Goal: Check status: Check status

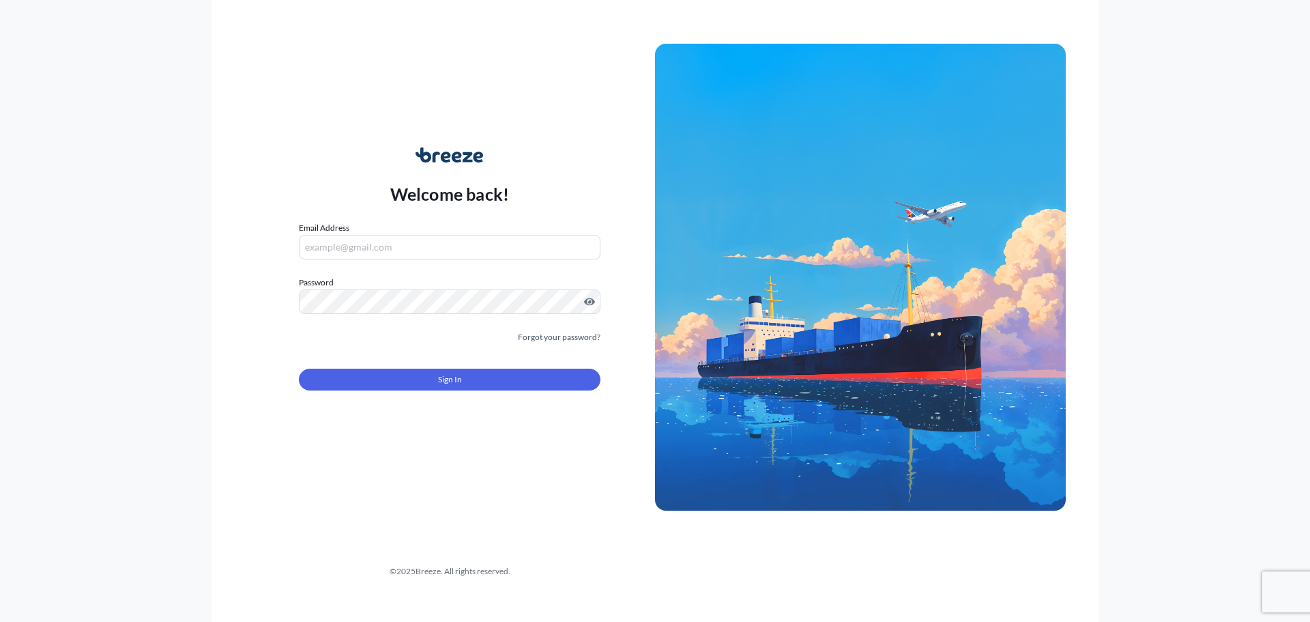
type input "[EMAIL_ADDRESS][DOMAIN_NAME]"
click at [432, 381] on button "Sign In" at bounding box center [450, 379] width 302 height 22
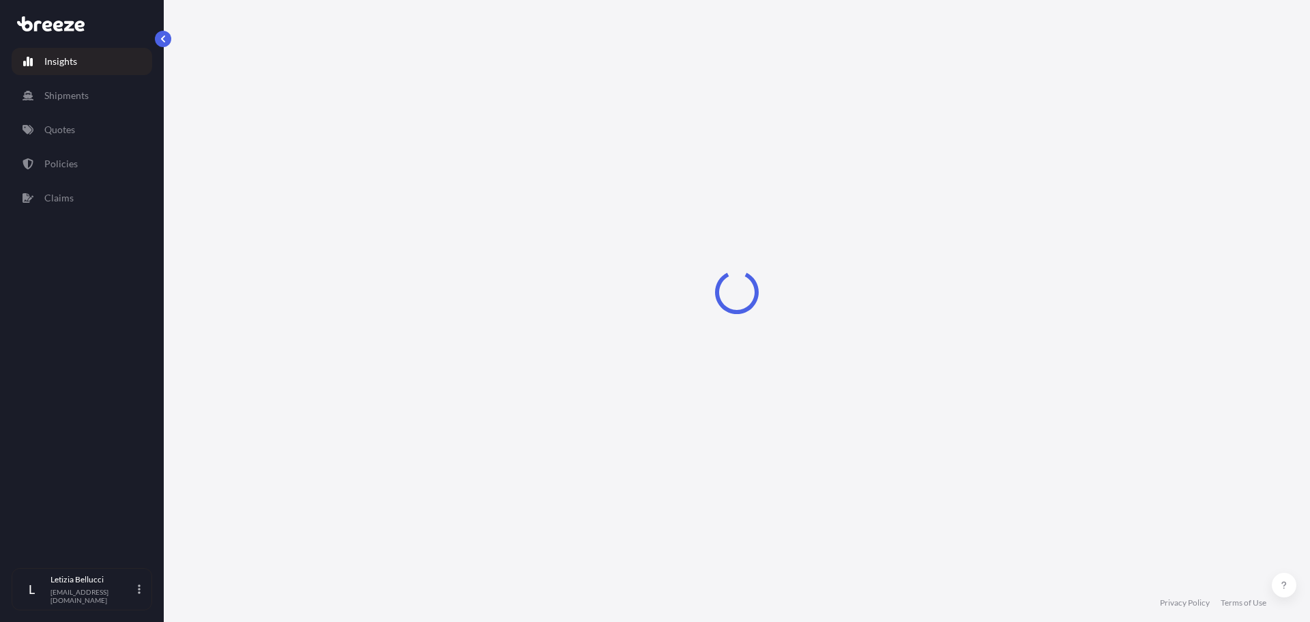
select select "2025"
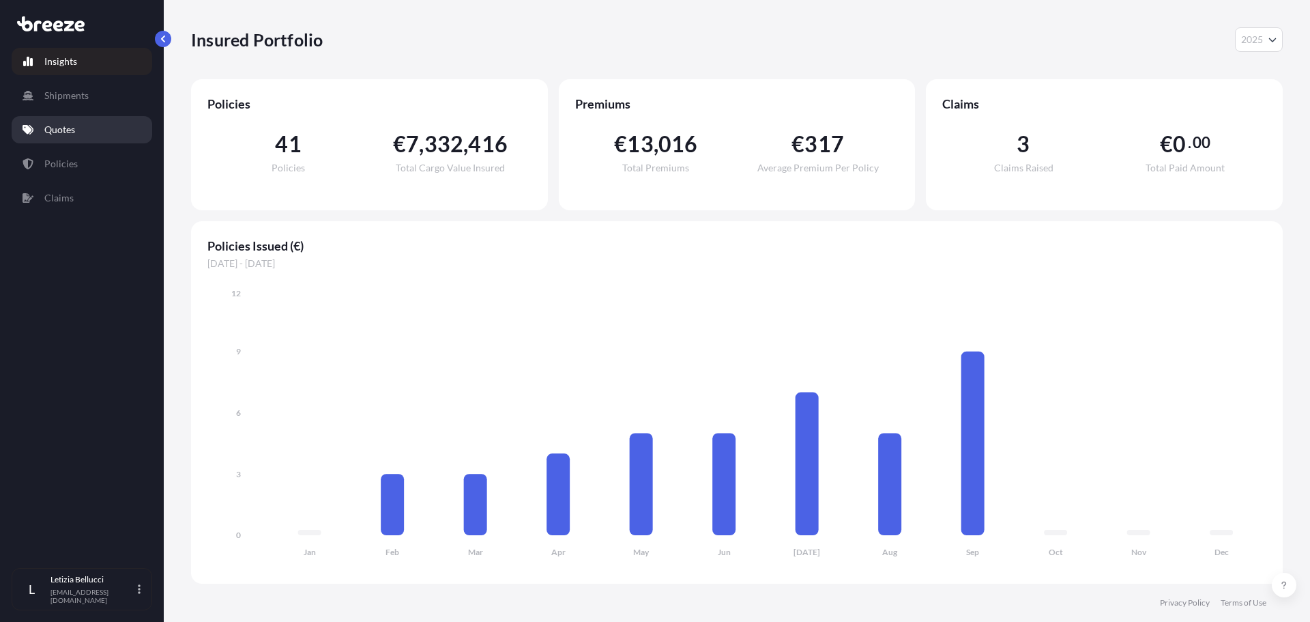
click at [103, 127] on link "Quotes" at bounding box center [82, 129] width 141 height 27
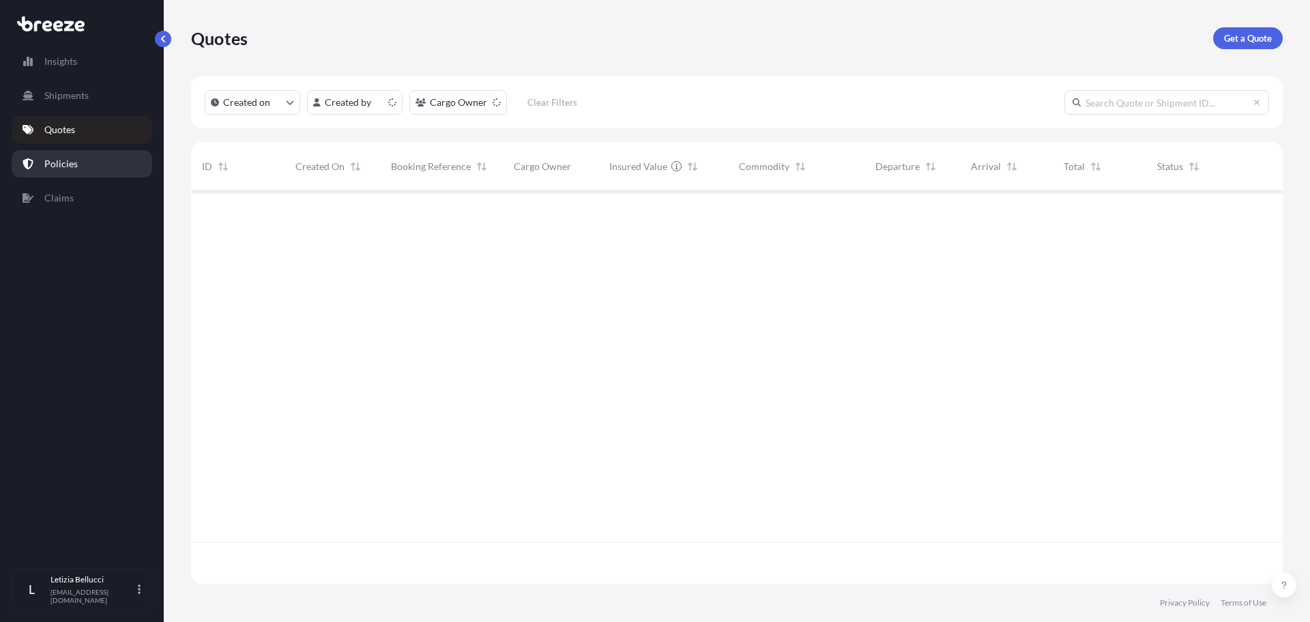
scroll to position [390, 1082]
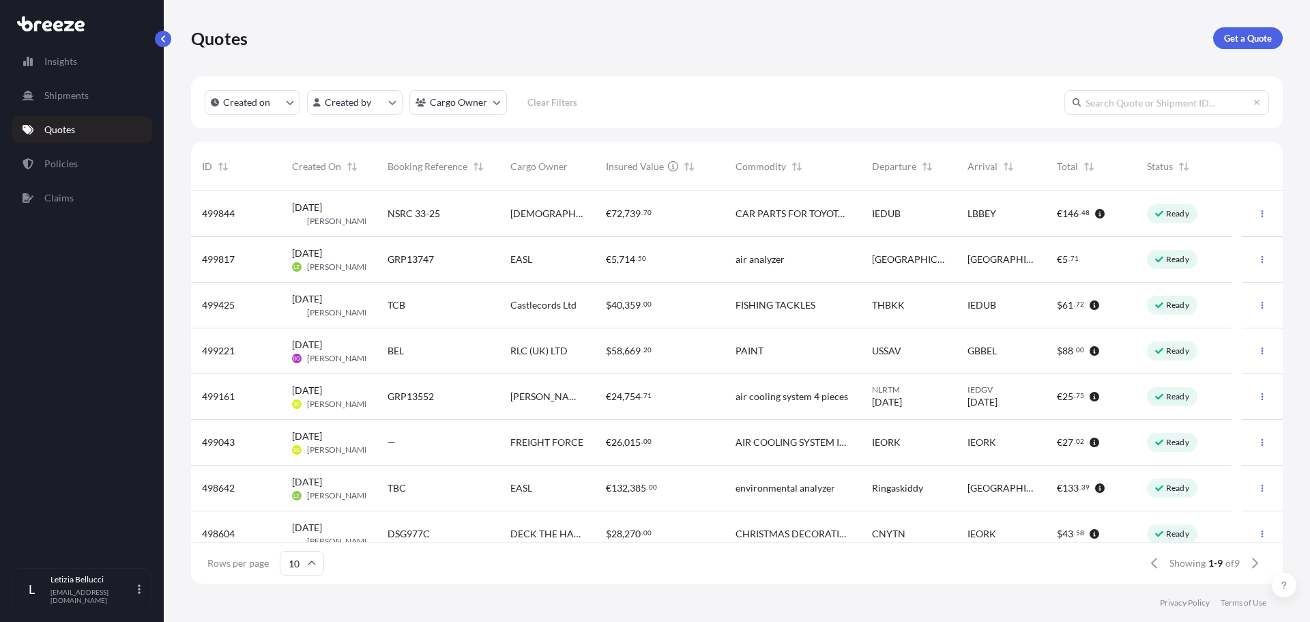
click at [1146, 100] on input "text" at bounding box center [1167, 102] width 205 height 25
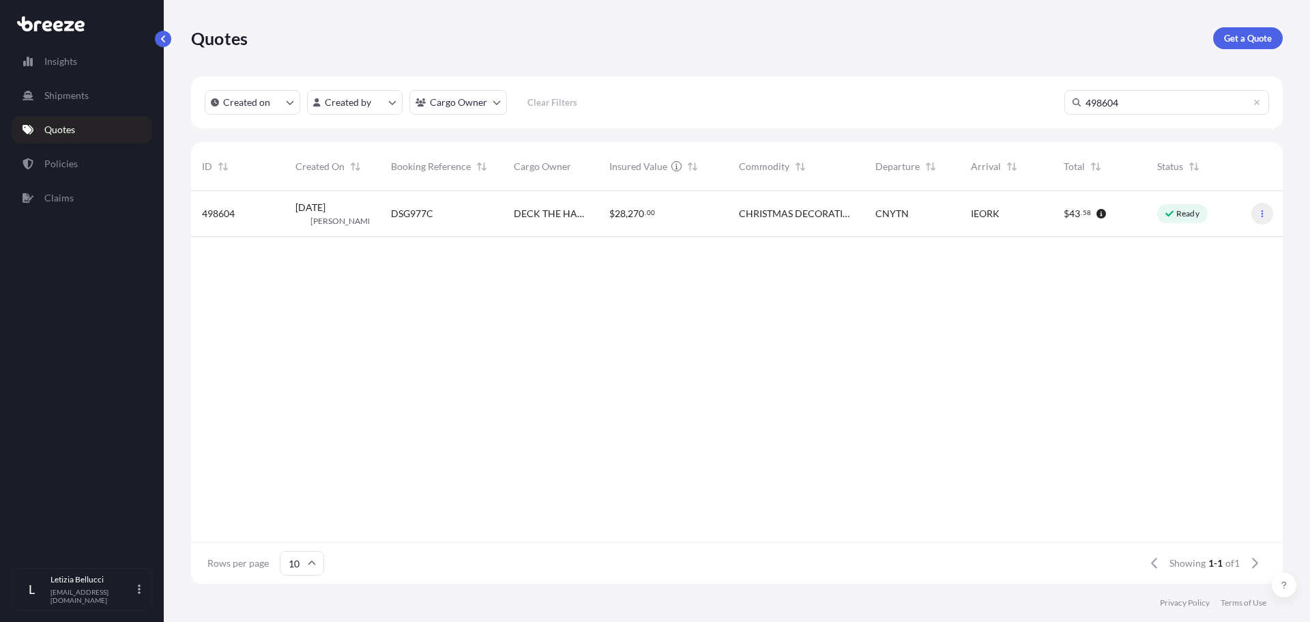
type input "498604"
click at [1268, 209] on button "button" at bounding box center [1263, 214] width 22 height 22
click at [208, 212] on span "498604" at bounding box center [218, 214] width 33 height 14
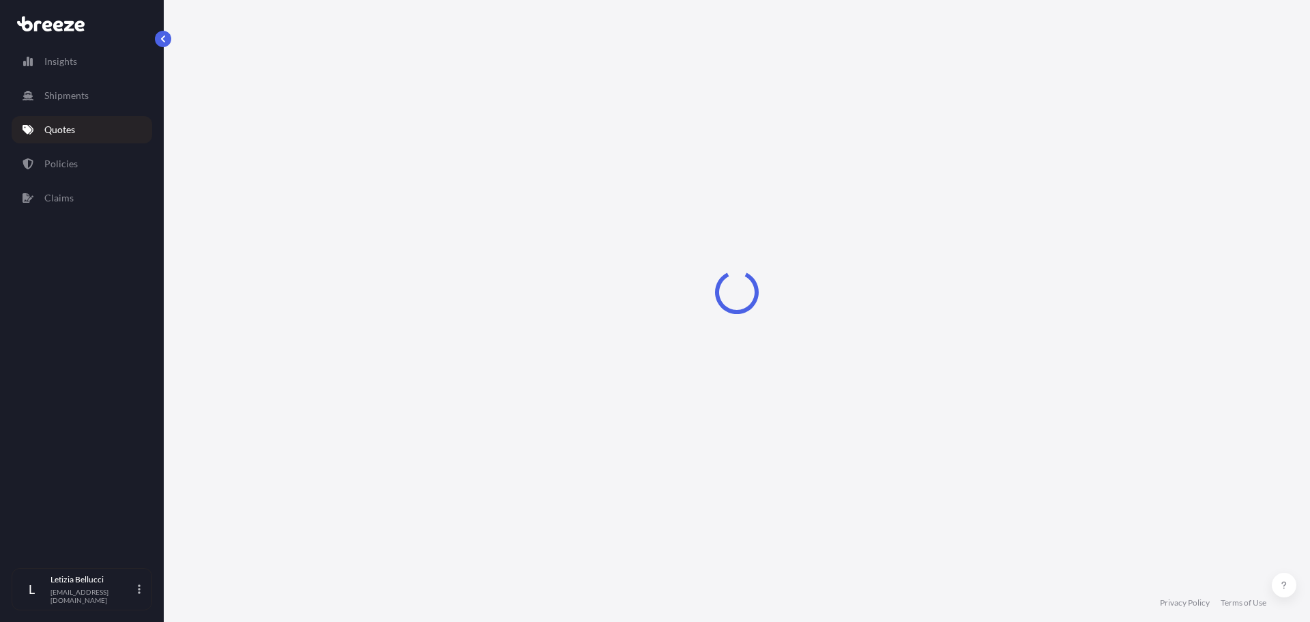
select select "Sea"
select select "2"
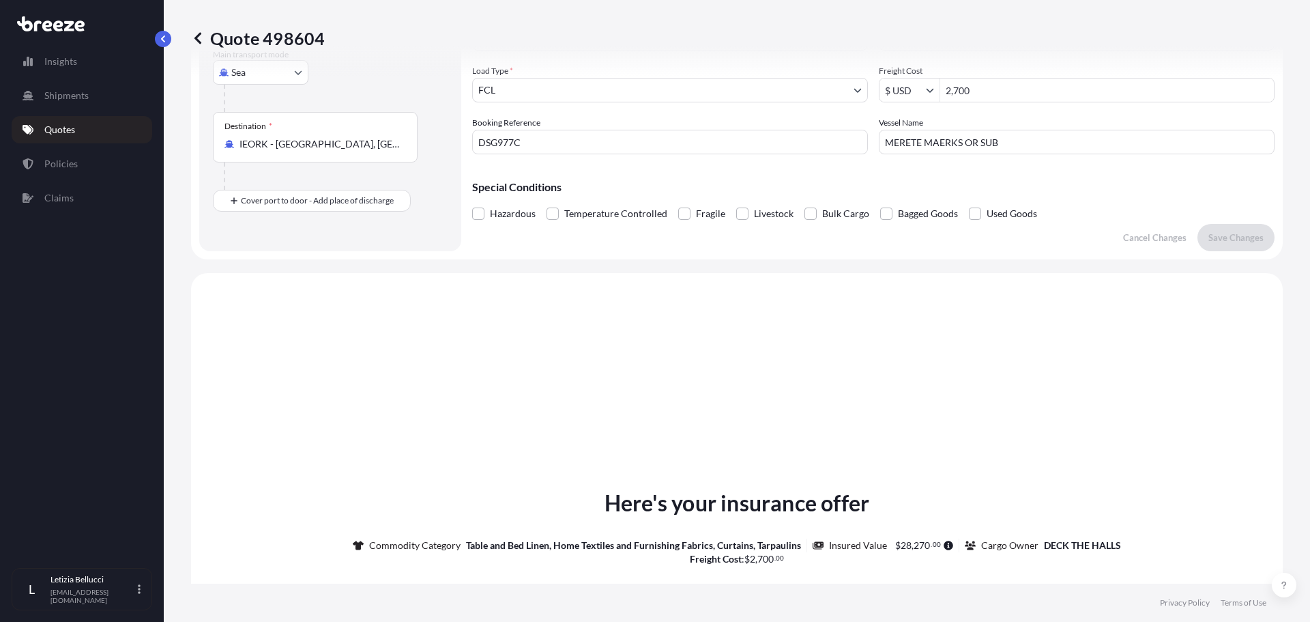
scroll to position [1, 0]
